Goal: Task Accomplishment & Management: Use online tool/utility

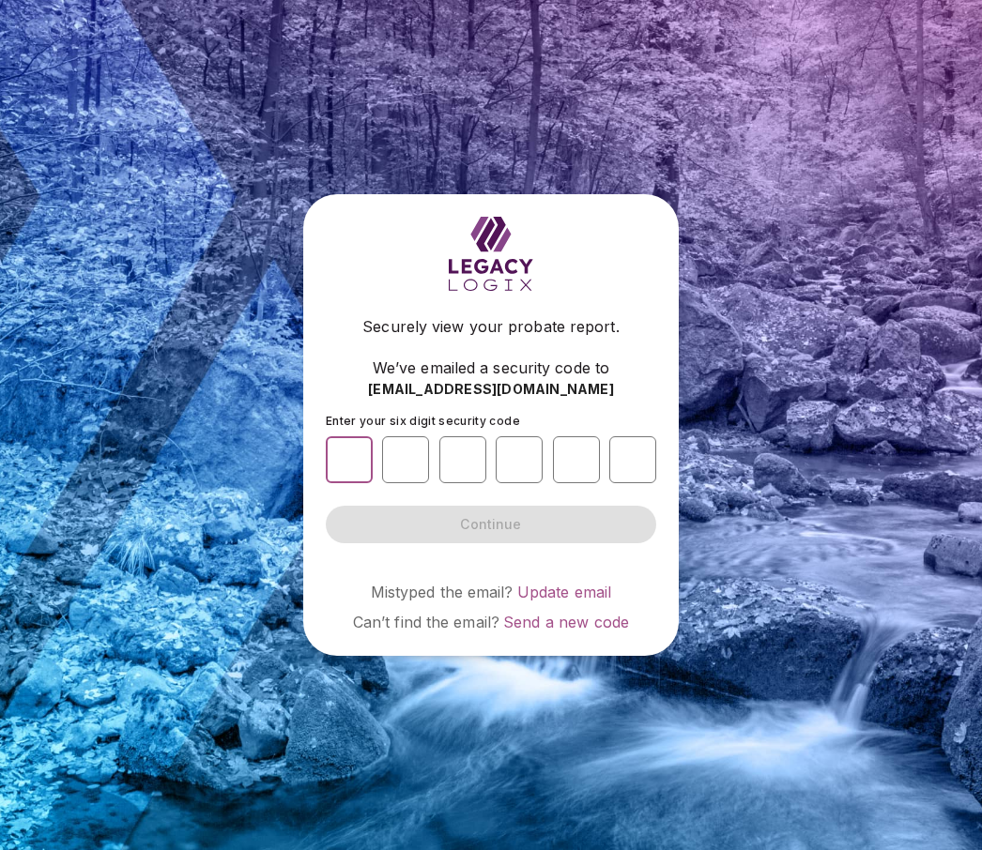
click at [351, 483] on input "number" at bounding box center [349, 459] width 47 height 47
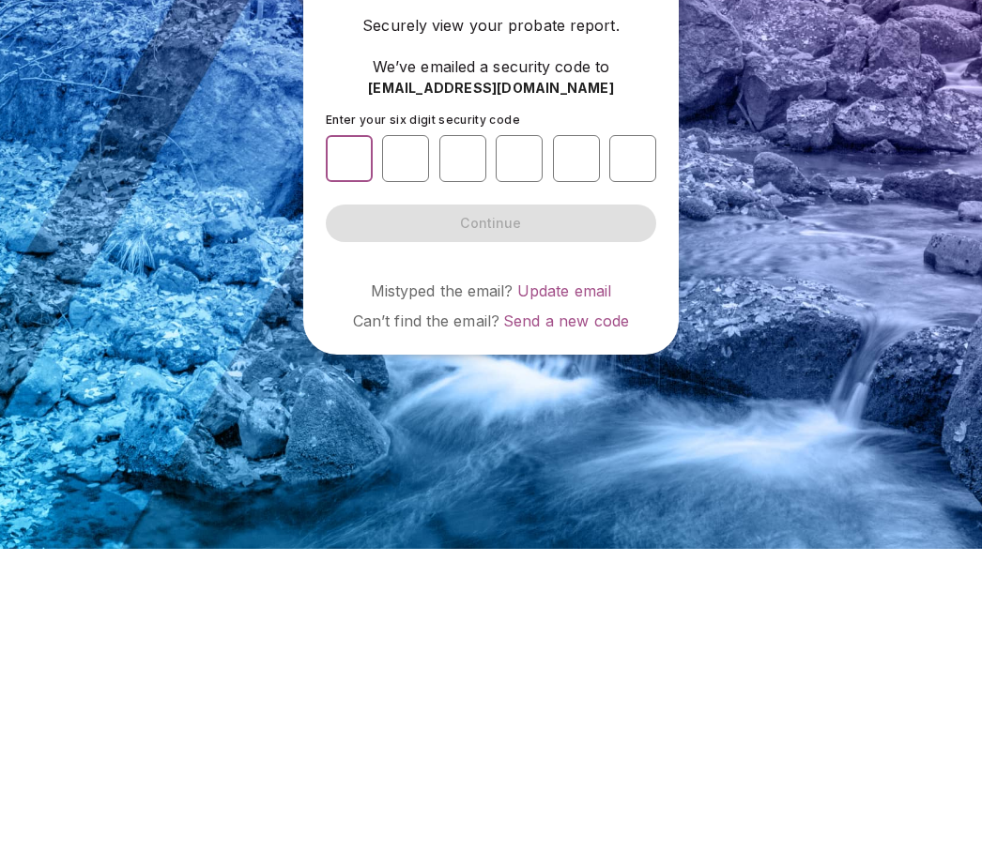
type input "*"
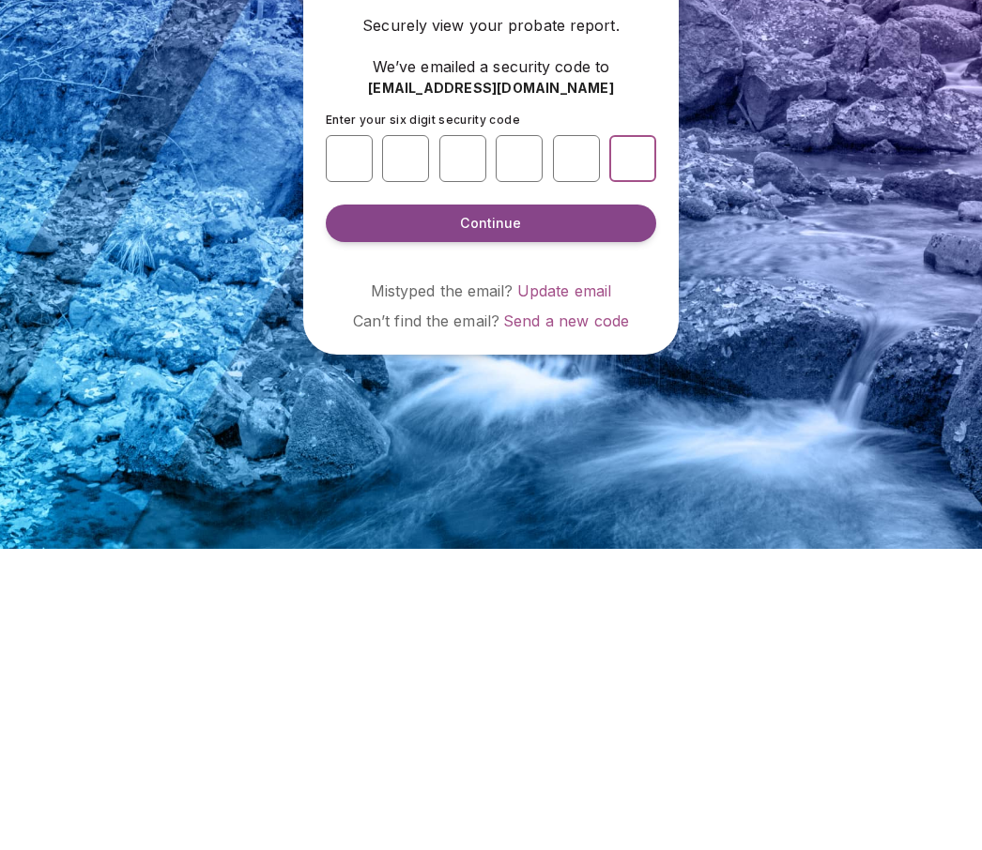
type input "*"
click at [483, 515] on span "Continue" at bounding box center [490, 524] width 61 height 19
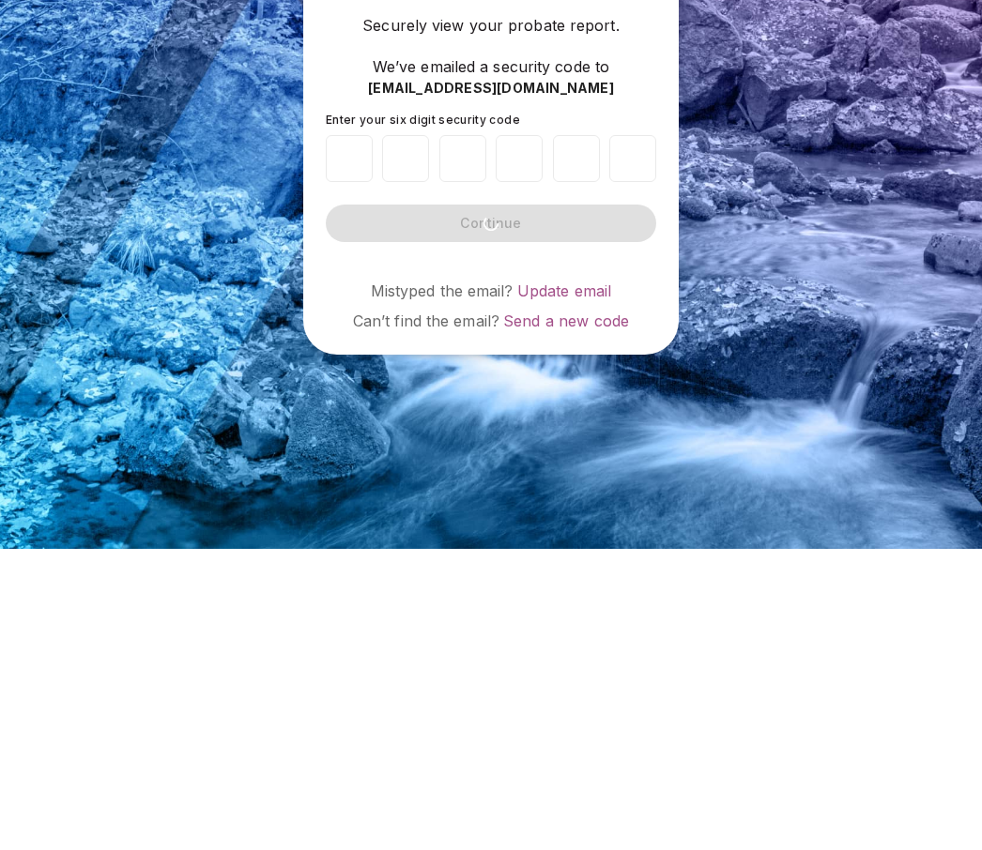
scroll to position [65, 0]
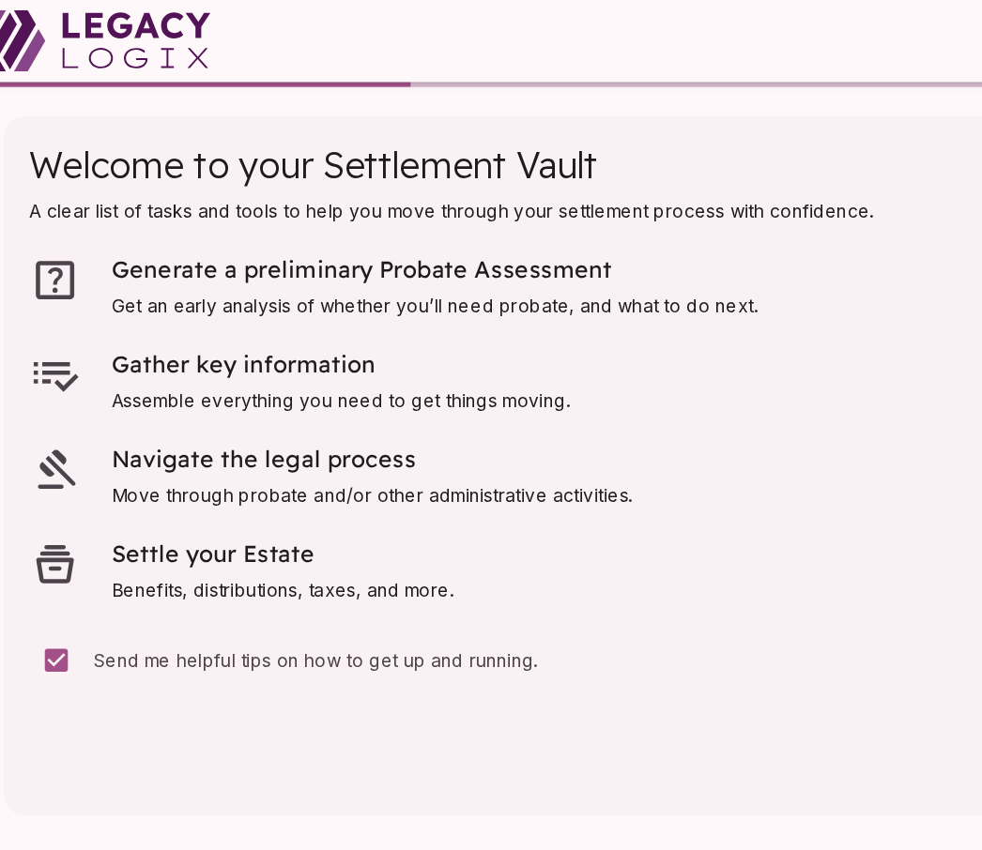
click at [309, 196] on span "Generate a preliminary Probate Assessment" at bounding box center [291, 198] width 367 height 22
click at [408, 194] on span "Generate a preliminary Probate Assessment" at bounding box center [291, 198] width 367 height 22
click at [414, 214] on span "Generate a preliminary Probate Assessment" at bounding box center [345, 201] width 474 height 28
click at [413, 213] on span "Generate a preliminary Probate Assessment" at bounding box center [345, 201] width 474 height 28
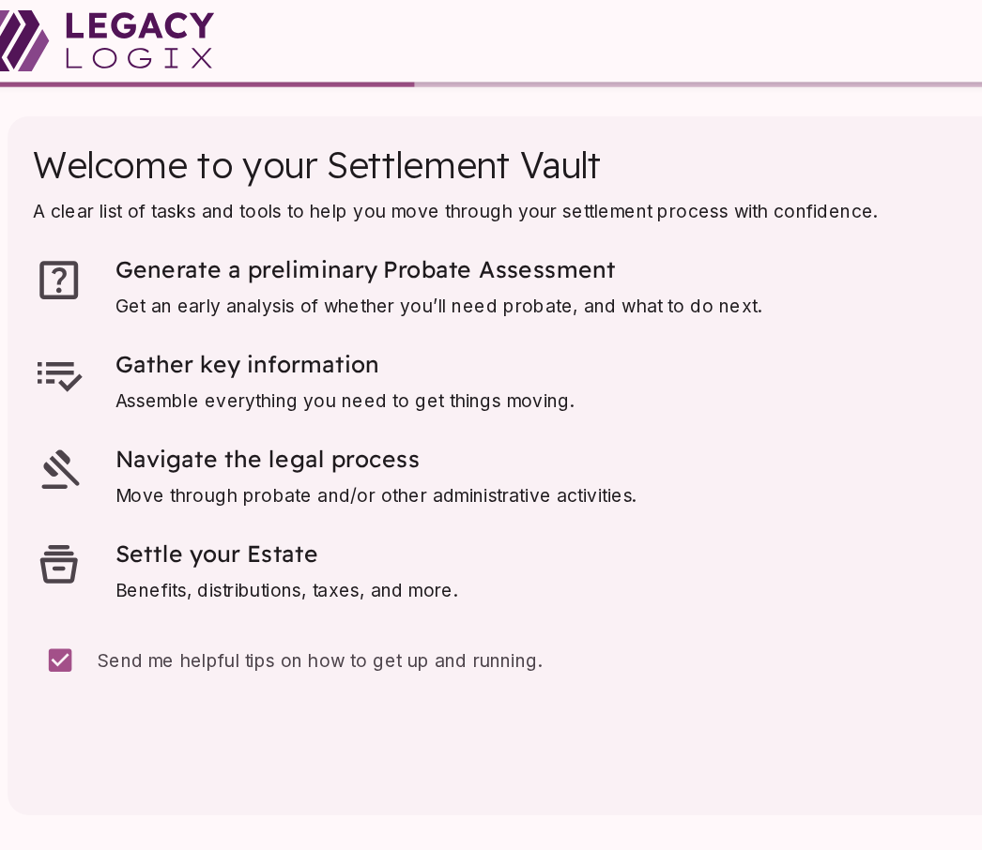
click at [371, 139] on span "Welcome to your Settlement Vault" at bounding box center [491, 124] width 886 height 41
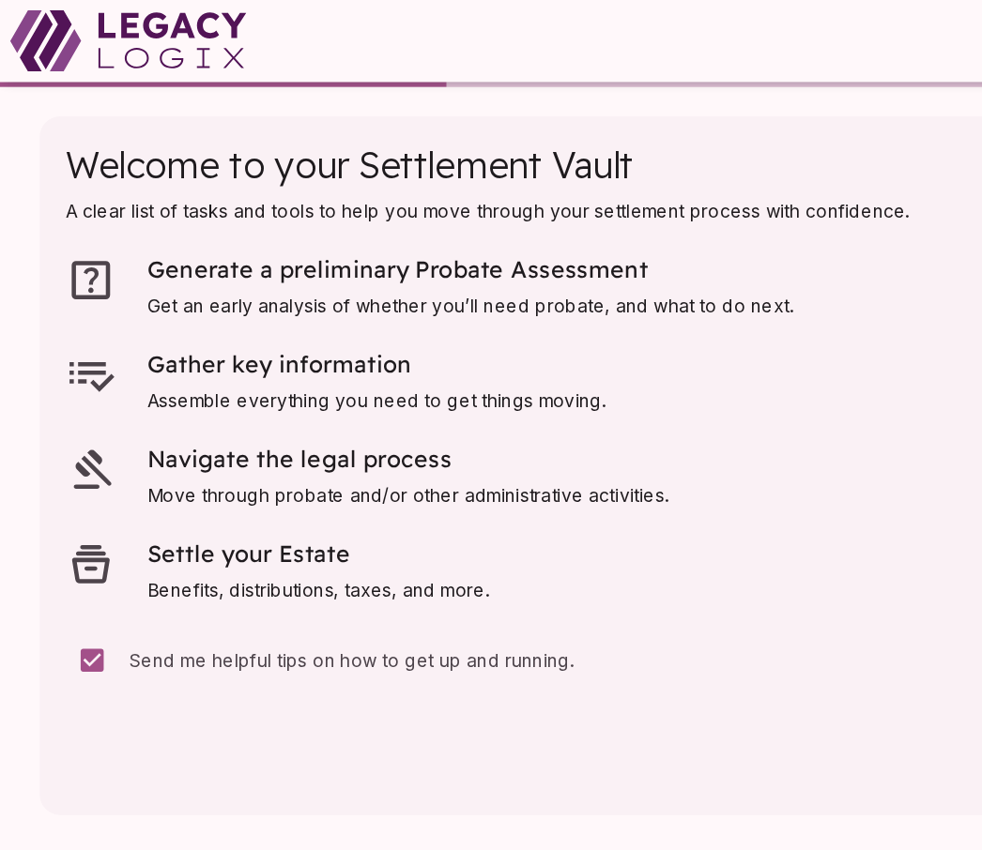
click at [76, 213] on icon at bounding box center [67, 206] width 38 height 38
click at [404, 299] on span "Assemble everything you need to get things moving." at bounding box center [276, 293] width 336 height 16
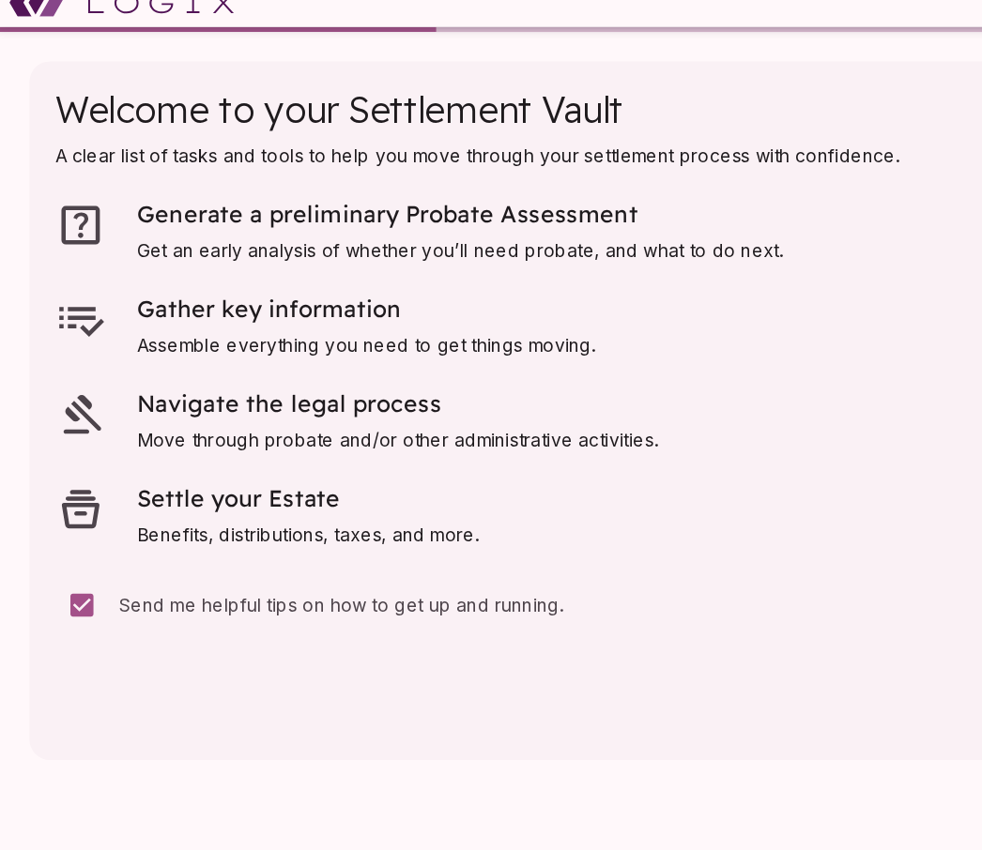
click at [269, 476] on span "Send me helpful tips on how to get up and running." at bounding box center [258, 484] width 326 height 16
click at [141, 476] on span "Send me helpful tips on how to get up and running." at bounding box center [258, 484] width 326 height 16
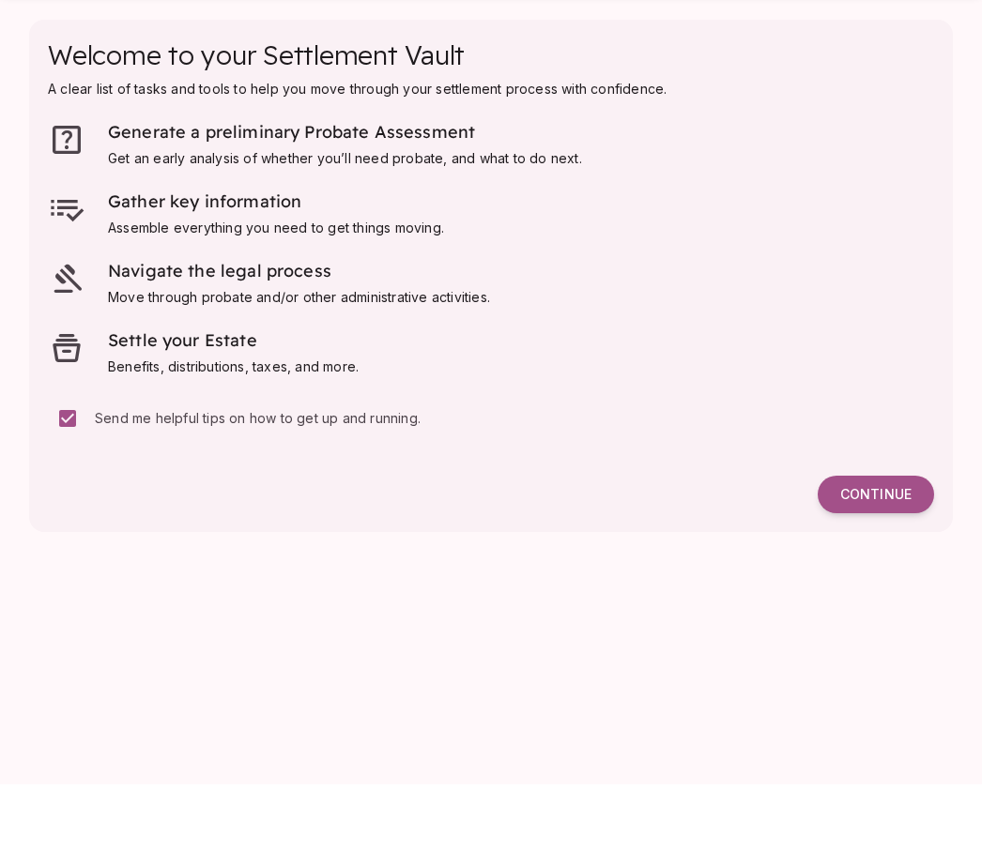
click at [891, 552] on span "Continue" at bounding box center [875, 560] width 71 height 17
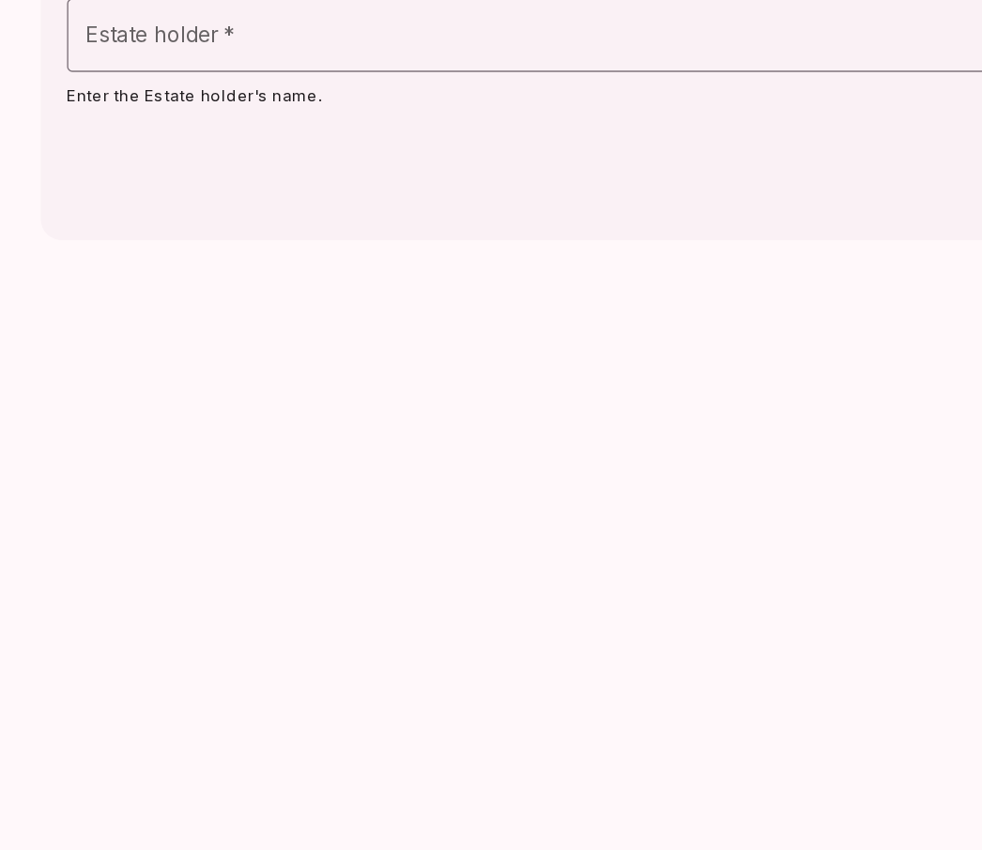
scroll to position [65, 0]
